Goal: Task Accomplishment & Management: Manage account settings

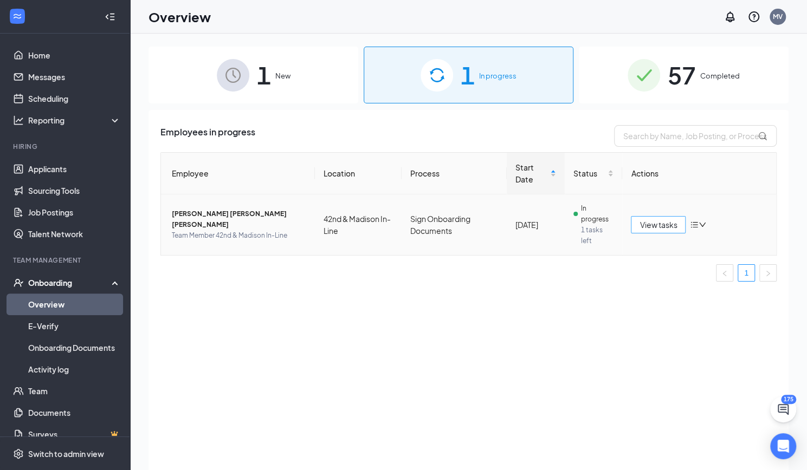
click at [659, 228] on span "View tasks" at bounding box center [657, 225] width 37 height 12
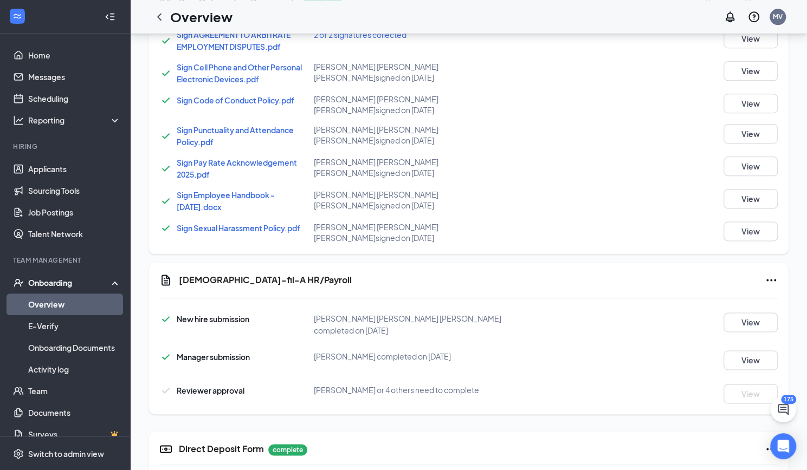
scroll to position [727, 0]
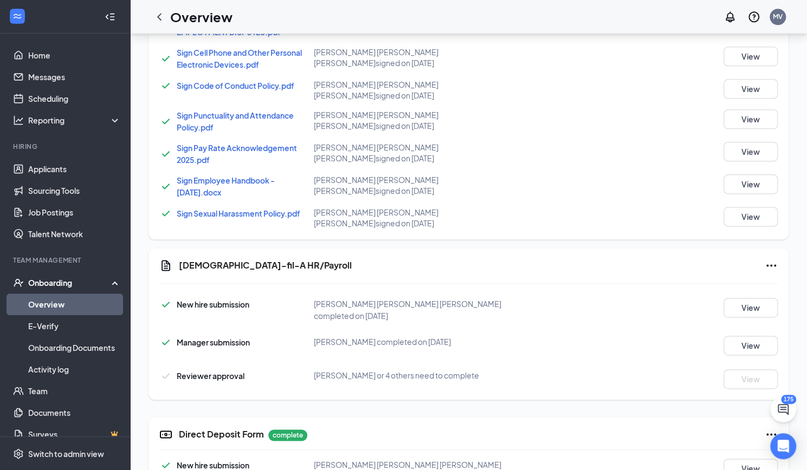
click at [425, 371] on span "[PERSON_NAME] or 4 others need to complete" at bounding box center [396, 376] width 165 height 10
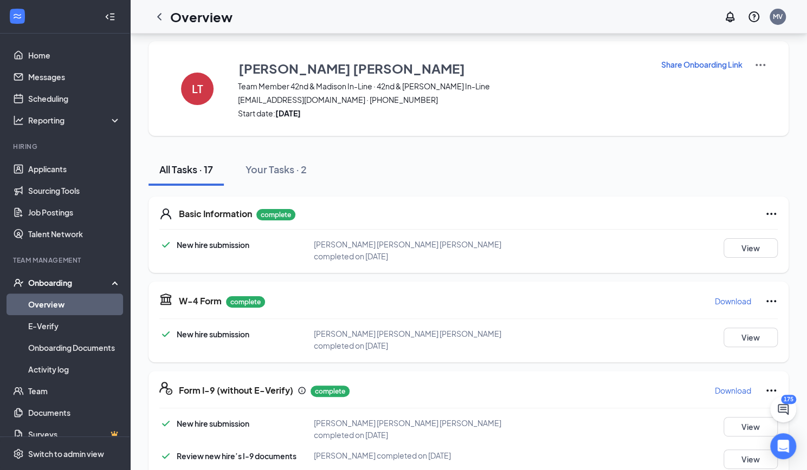
scroll to position [1, 0]
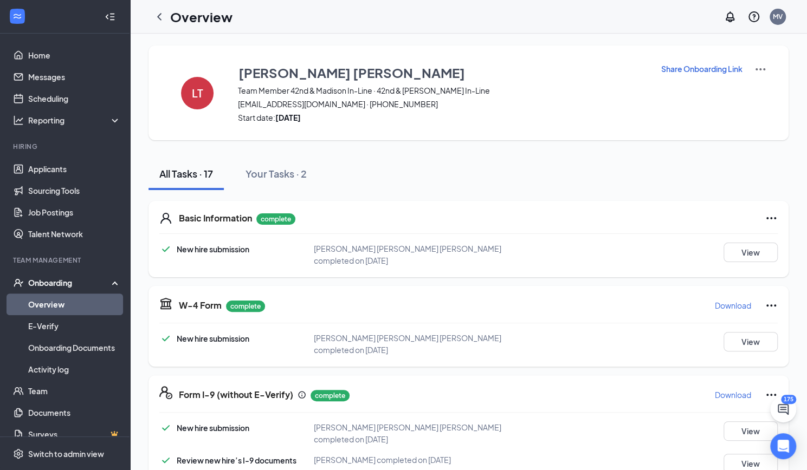
click at [46, 286] on div "Onboarding" at bounding box center [69, 282] width 83 height 11
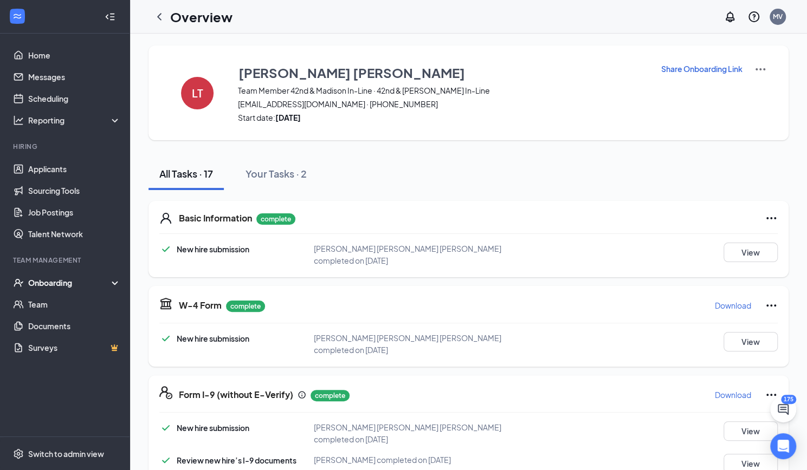
click at [46, 286] on div "Onboarding" at bounding box center [69, 282] width 83 height 11
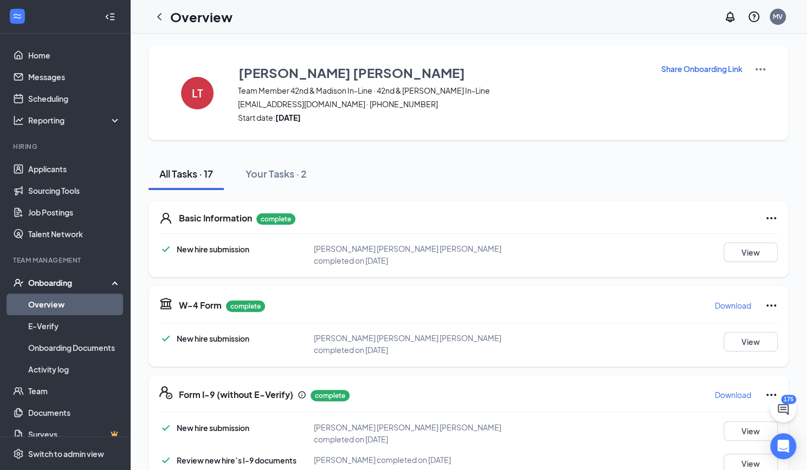
click at [38, 308] on link "Overview" at bounding box center [74, 305] width 93 height 22
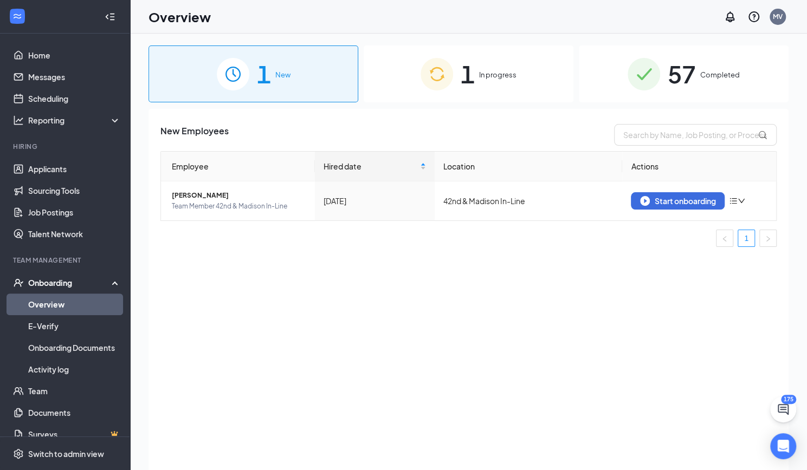
click at [504, 77] on span "In progress" at bounding box center [497, 74] width 37 height 11
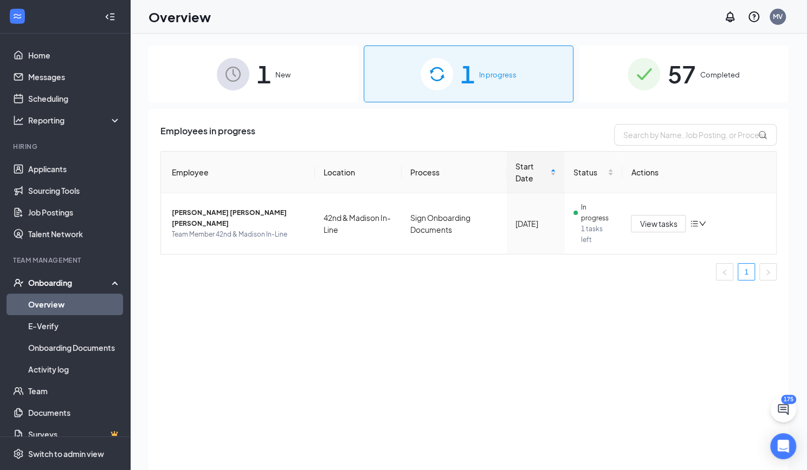
click at [494, 84] on div "1 In progress" at bounding box center [469, 74] width 210 height 57
drag, startPoint x: 502, startPoint y: 85, endPoint x: 519, endPoint y: 94, distance: 19.6
click at [519, 94] on div "1 In progress" at bounding box center [469, 74] width 210 height 57
click at [648, 224] on span "View tasks" at bounding box center [657, 224] width 37 height 12
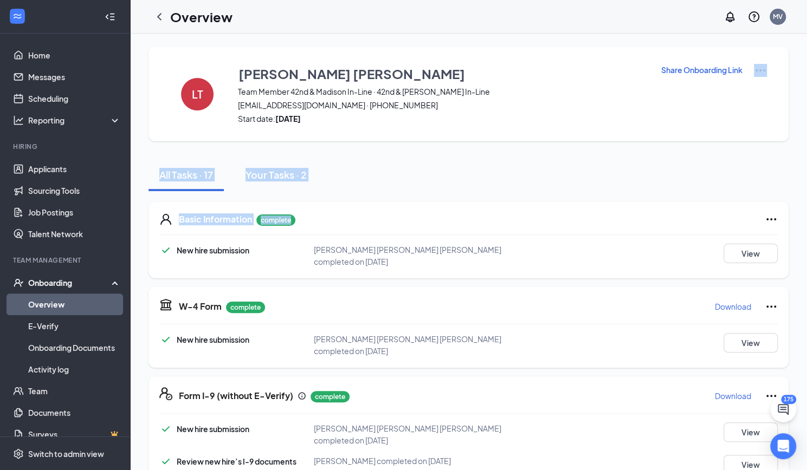
drag, startPoint x: 648, startPoint y: 224, endPoint x: 788, endPoint y: 57, distance: 218.1
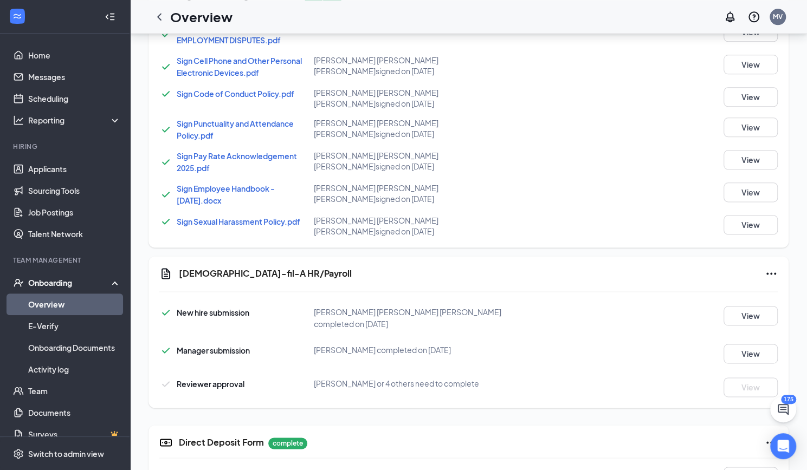
scroll to position [727, 0]
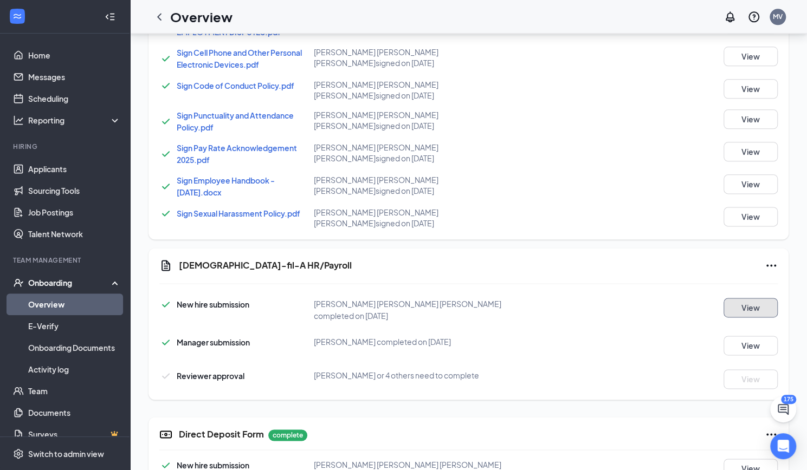
click at [760, 298] on button "View" at bounding box center [750, 308] width 54 height 20
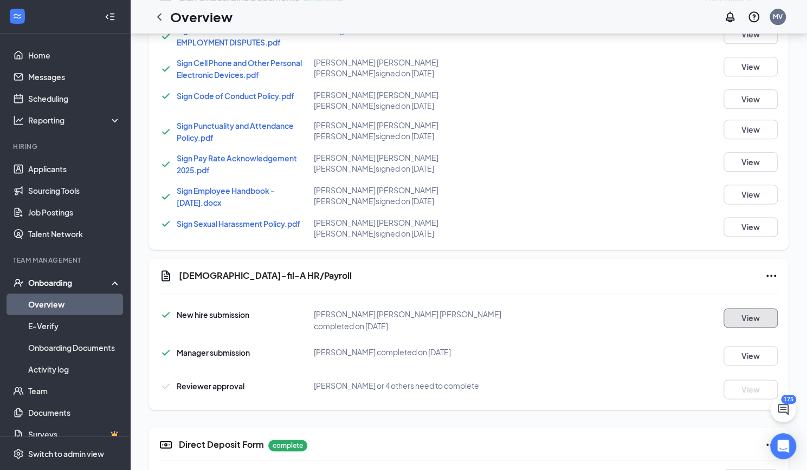
scroll to position [720, 0]
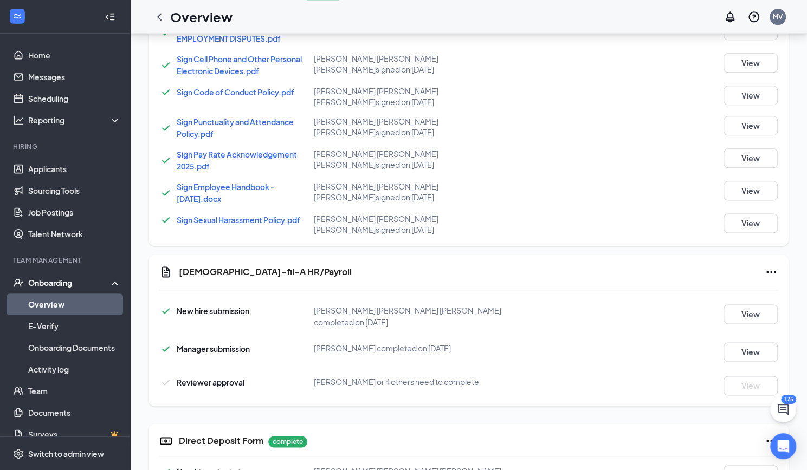
drag, startPoint x: 731, startPoint y: 1, endPoint x: 559, endPoint y: 125, distance: 213.1
click at [559, 148] on div "Sign Pay Rate Acknowledgement 2025.pdf [PERSON_NAME] [PERSON_NAME] [PERSON_NAME…" at bounding box center [468, 160] width 618 height 24
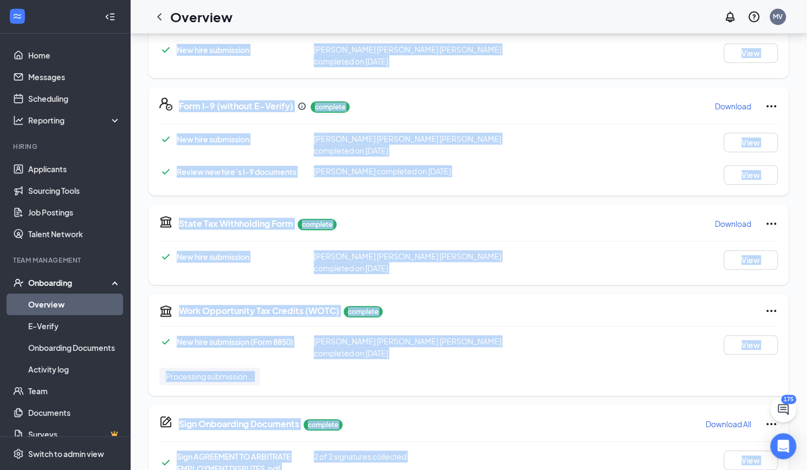
drag, startPoint x: 805, startPoint y: 170, endPoint x: 814, endPoint y: -41, distance: 210.4
